Goal: Contribute content: Add original content to the website for others to see

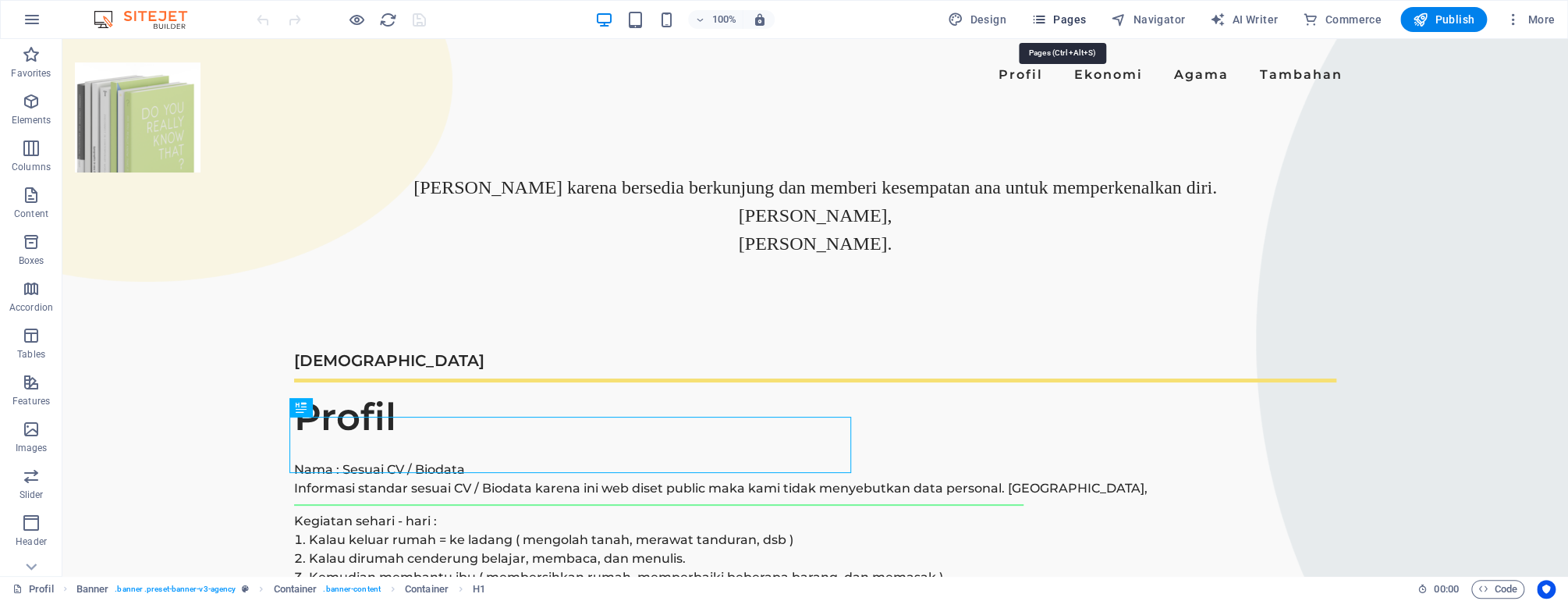
click at [1054, 16] on span "Pages" at bounding box center [1058, 20] width 55 height 16
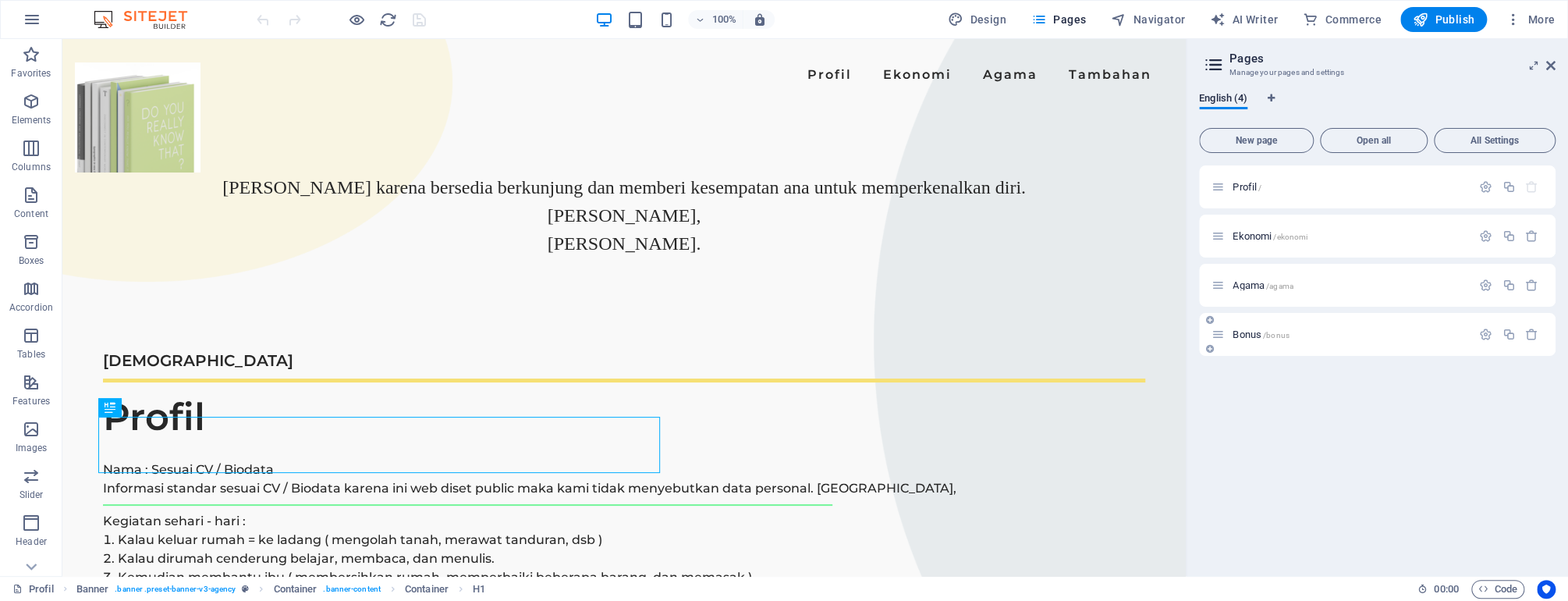
click at [1256, 334] on span "Bonus /bonus" at bounding box center [1261, 334] width 57 height 12
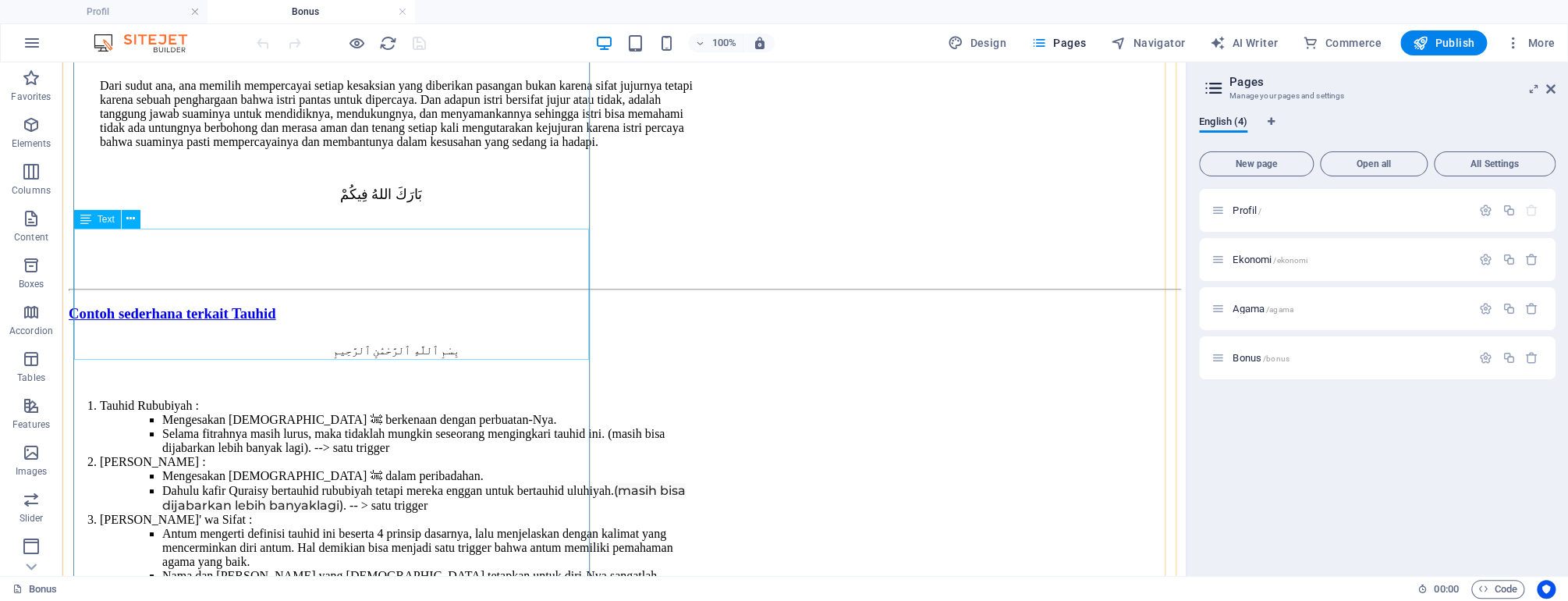
scroll to position [2683, 0]
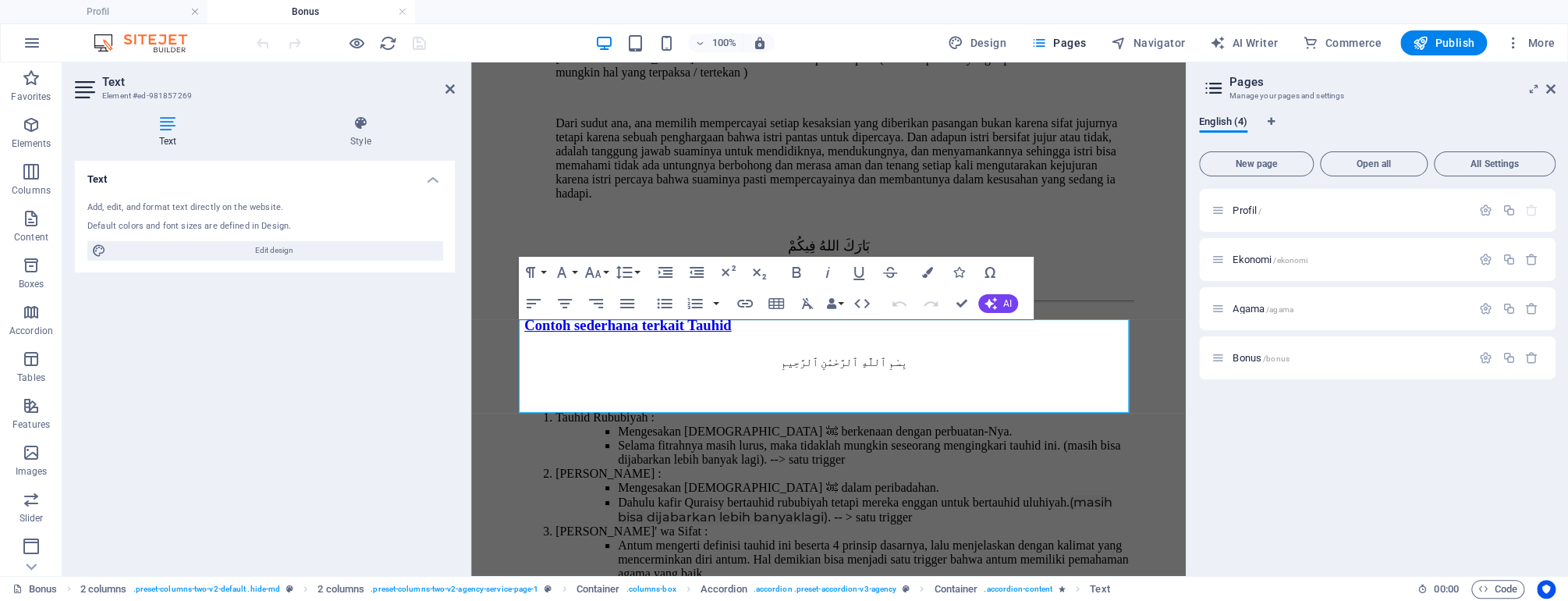
scroll to position [2314, 0]
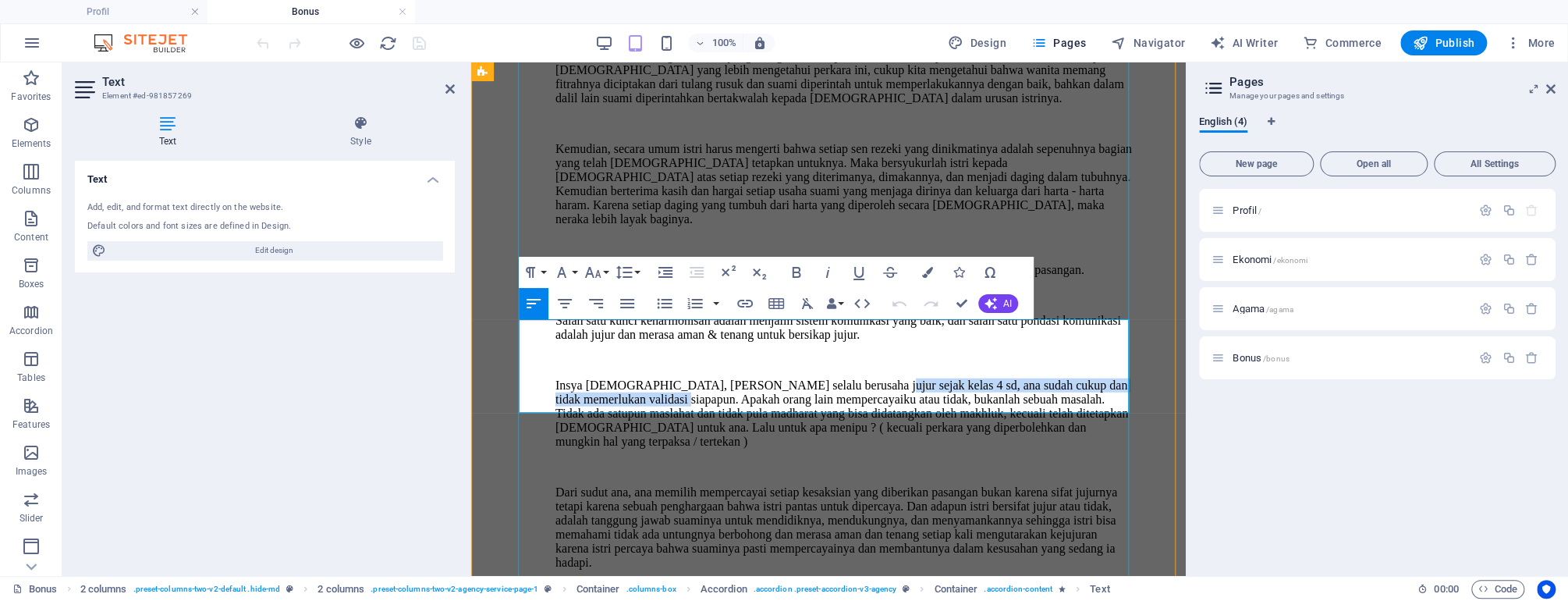
drag, startPoint x: 871, startPoint y: 328, endPoint x: 823, endPoint y: 353, distance: 54.1
click at [823, 379] on ul "Insya [DEMOGRAPHIC_DATA], [PERSON_NAME] selalu berusaha jujur sejak kelas 4 sd,…" at bounding box center [828, 414] width 608 height 70
click at [568, 379] on ul "Insya [DEMOGRAPHIC_DATA], [PERSON_NAME] selalu berusaha jujur sejak kelas 4 sd,…" at bounding box center [828, 414] width 608 height 70
drag, startPoint x: 869, startPoint y: 349, endPoint x: 853, endPoint y: 349, distance: 16.0
click at [853, 379] on ul "Insya [DEMOGRAPHIC_DATA], [PERSON_NAME] selalu berusaha jujur sejak kelas 4 sd,…" at bounding box center [828, 414] width 608 height 70
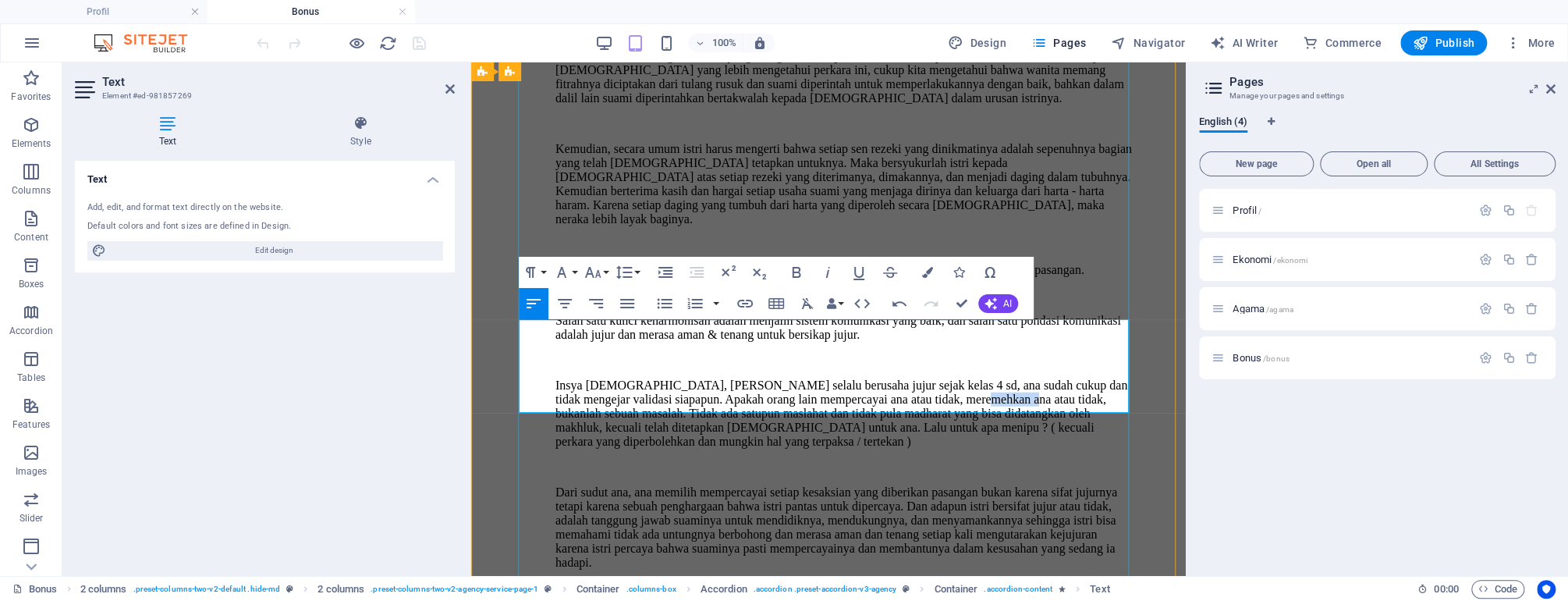
drag, startPoint x: 569, startPoint y: 365, endPoint x: 627, endPoint y: 366, distance: 58.0
click at [627, 379] on ul "Insya [DEMOGRAPHIC_DATA], [PERSON_NAME] selalu berusaha jujur sejak kelas 4 sd,…" at bounding box center [828, 414] width 608 height 70
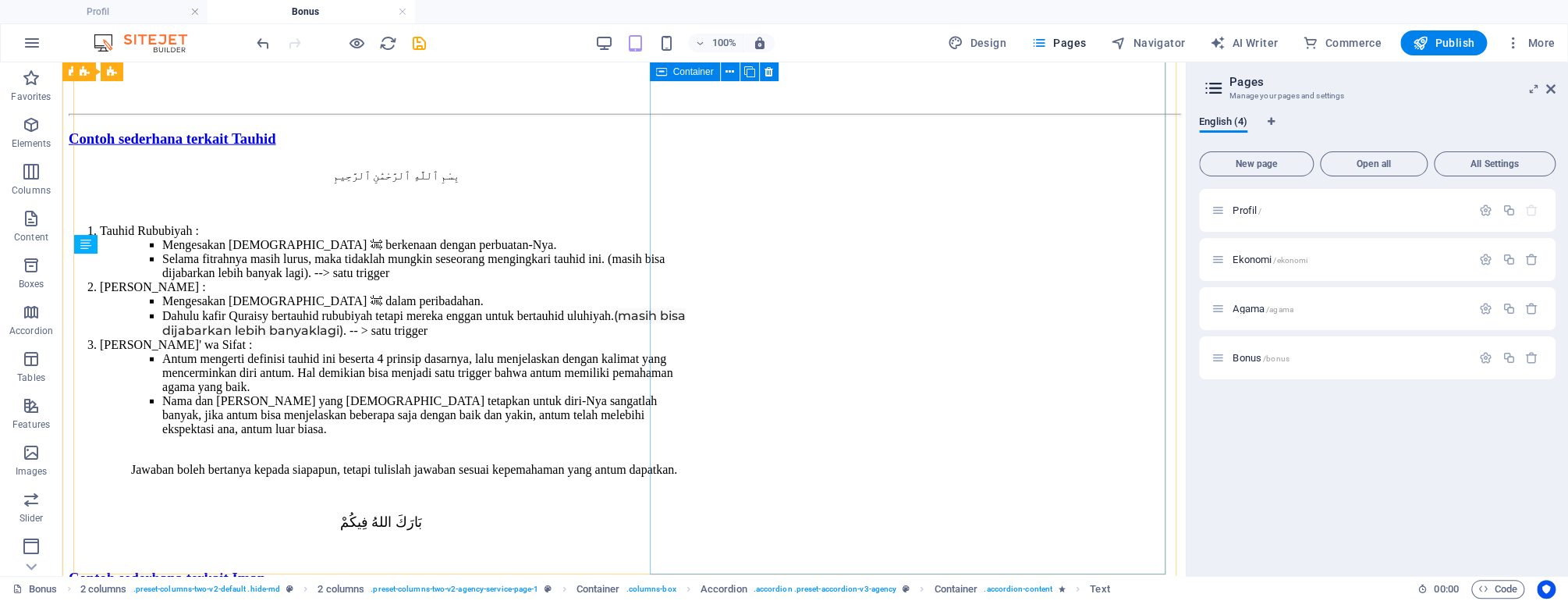
scroll to position [2750, 0]
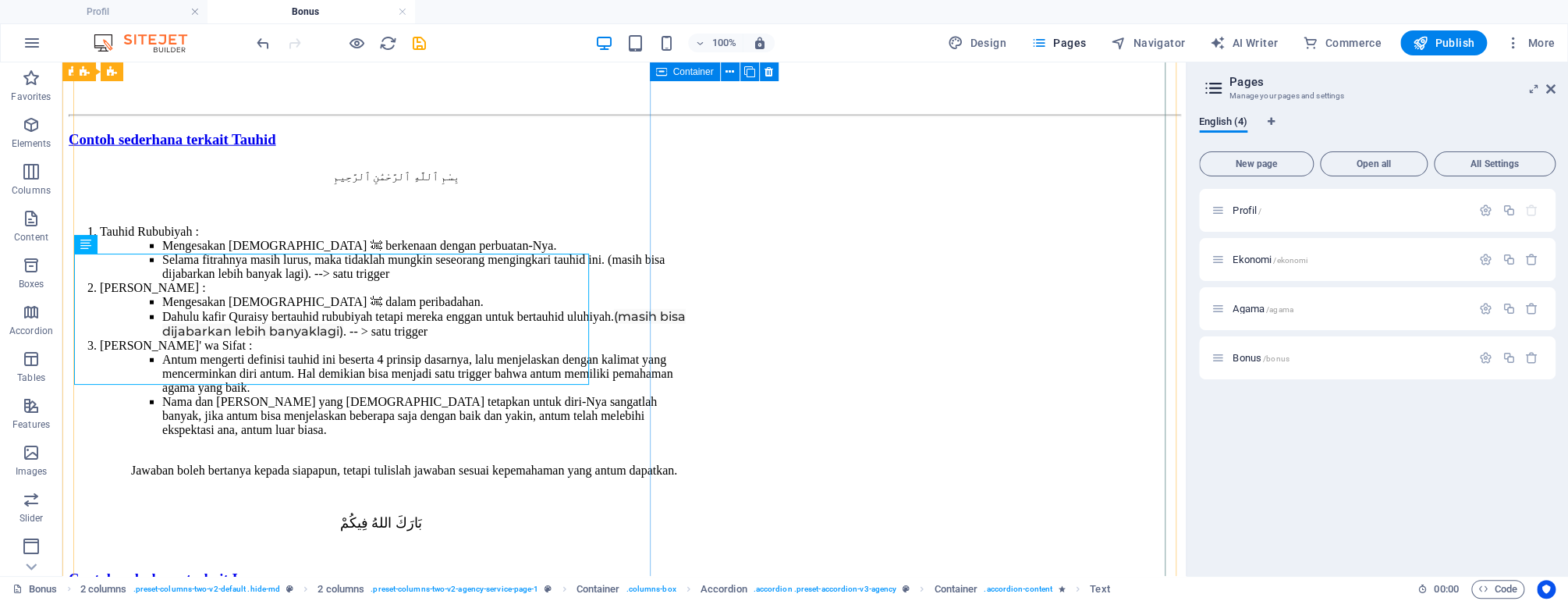
drag, startPoint x: 973, startPoint y: 380, endPoint x: 958, endPoint y: 387, distance: 16.6
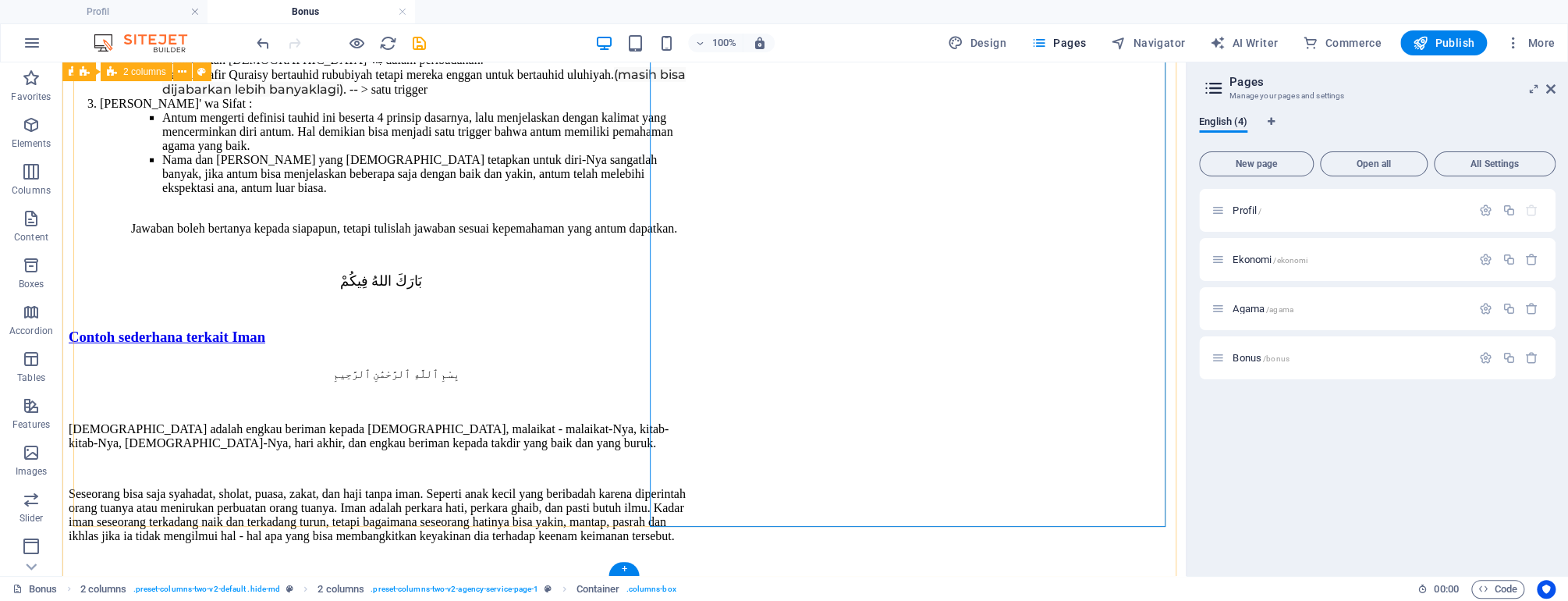
scroll to position [3188, 0]
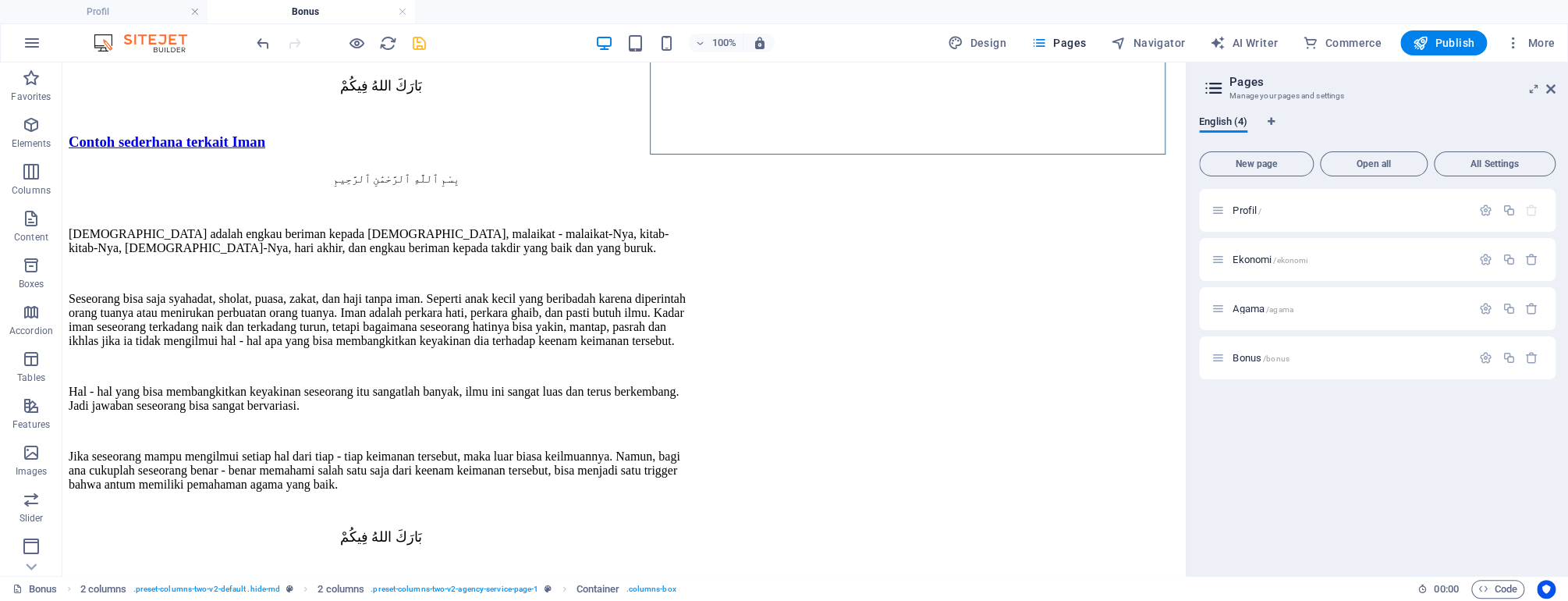
click at [425, 41] on icon "save" at bounding box center [419, 43] width 18 height 18
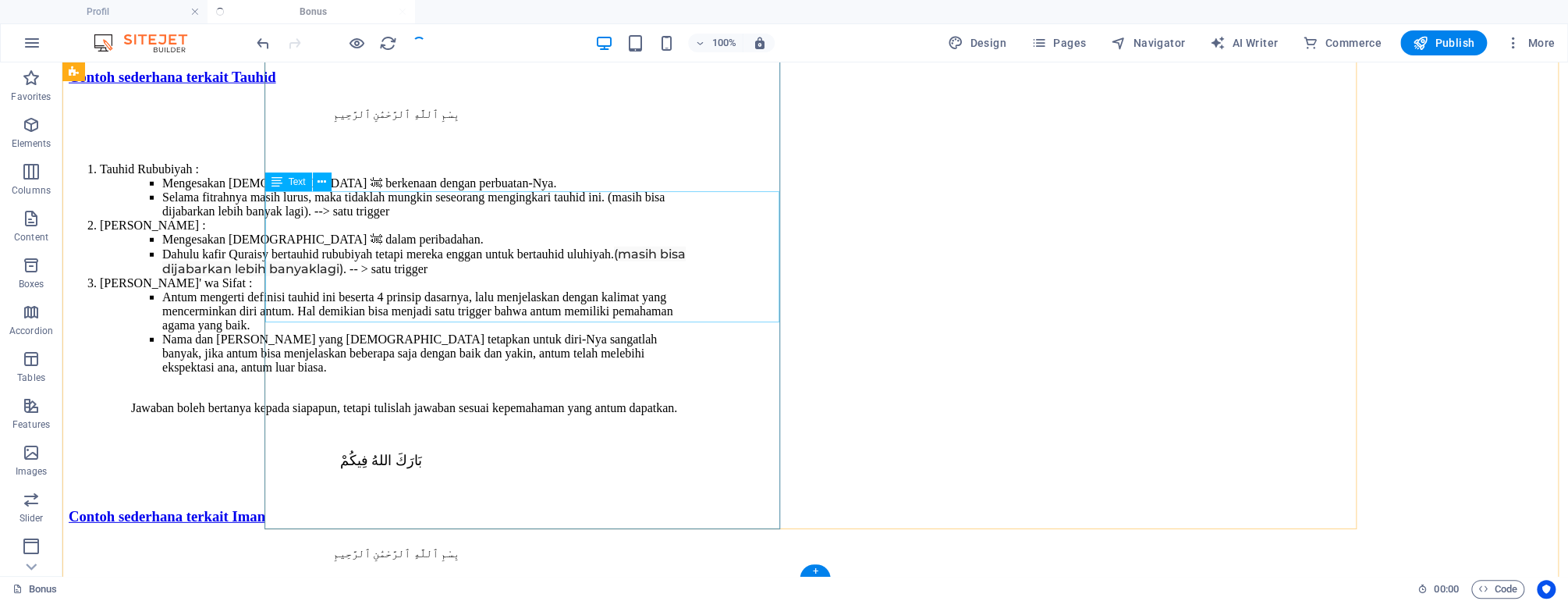
scroll to position [2688, 0]
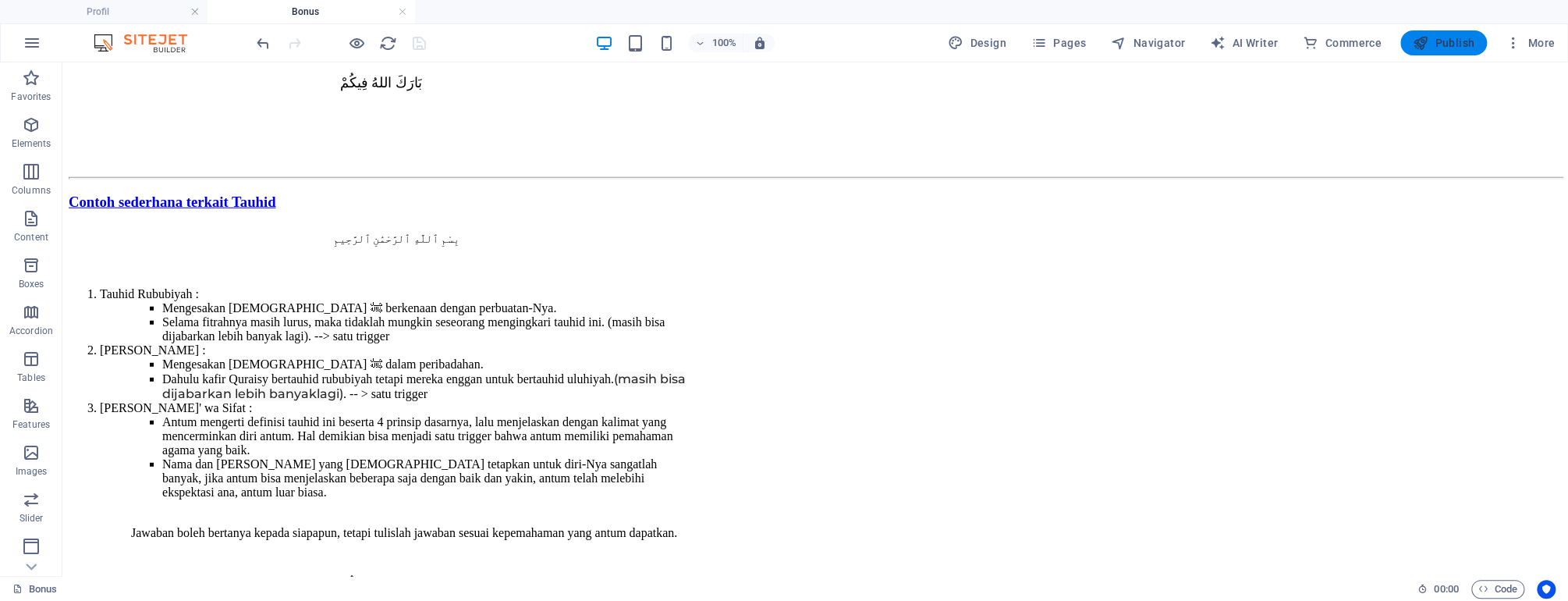
click at [1438, 44] on span "Publish" at bounding box center [1443, 43] width 62 height 16
